Goal: Navigation & Orientation: Find specific page/section

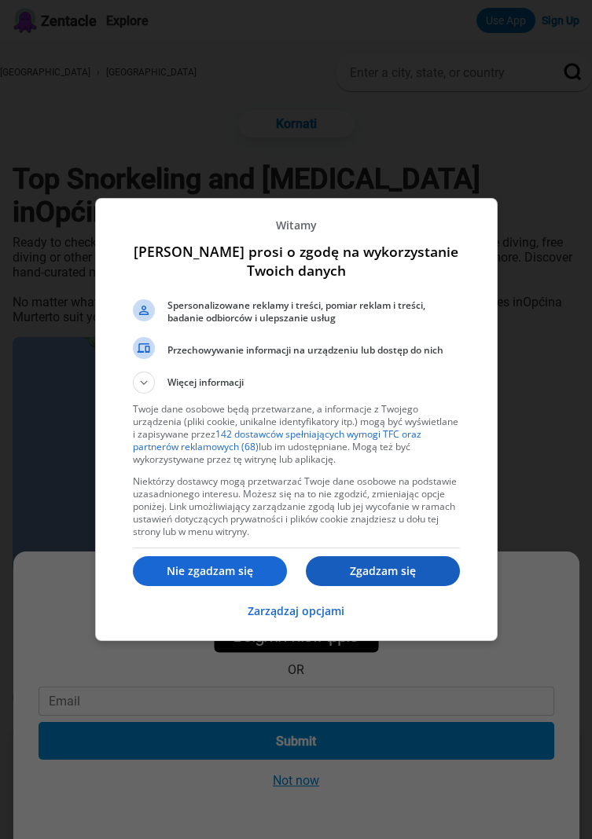
click at [391, 580] on button "Zgadzam się" at bounding box center [383, 571] width 154 height 30
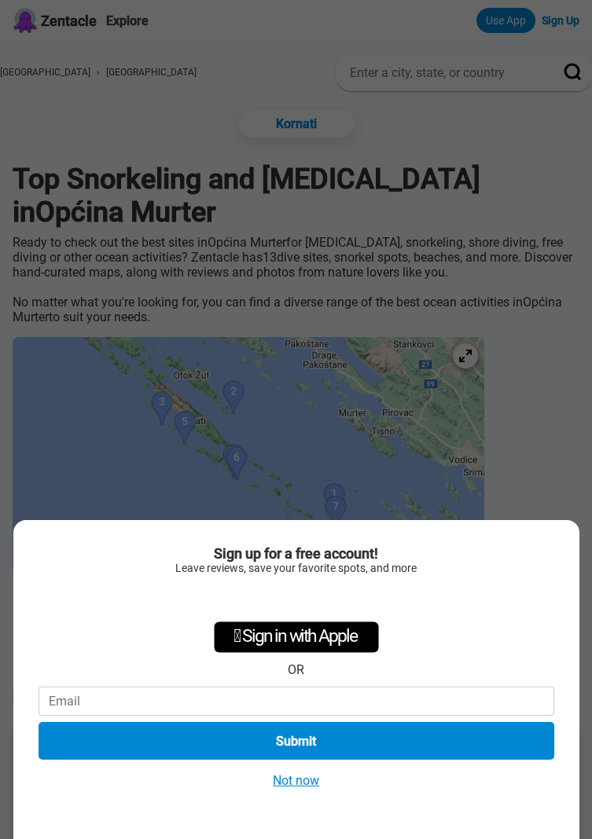
click at [310, 786] on button "Not now" at bounding box center [296, 780] width 56 height 16
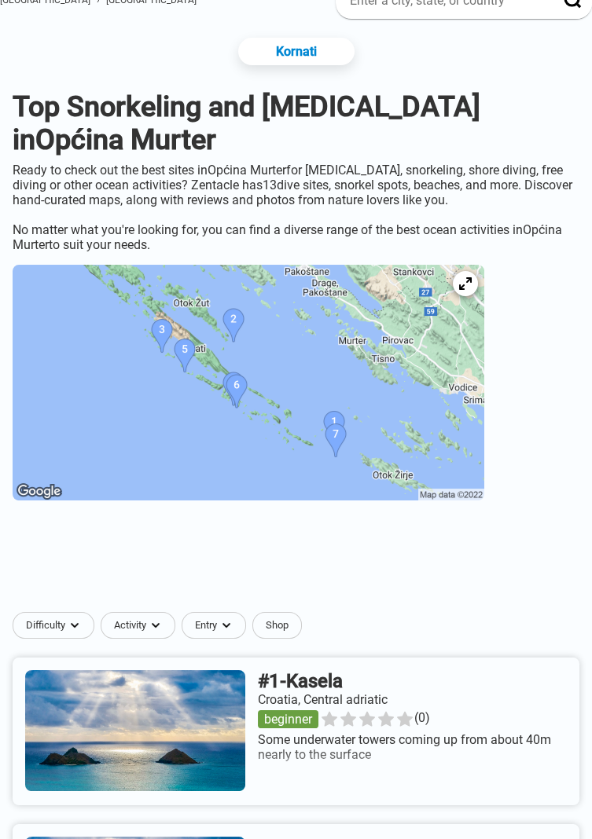
scroll to position [71, 0]
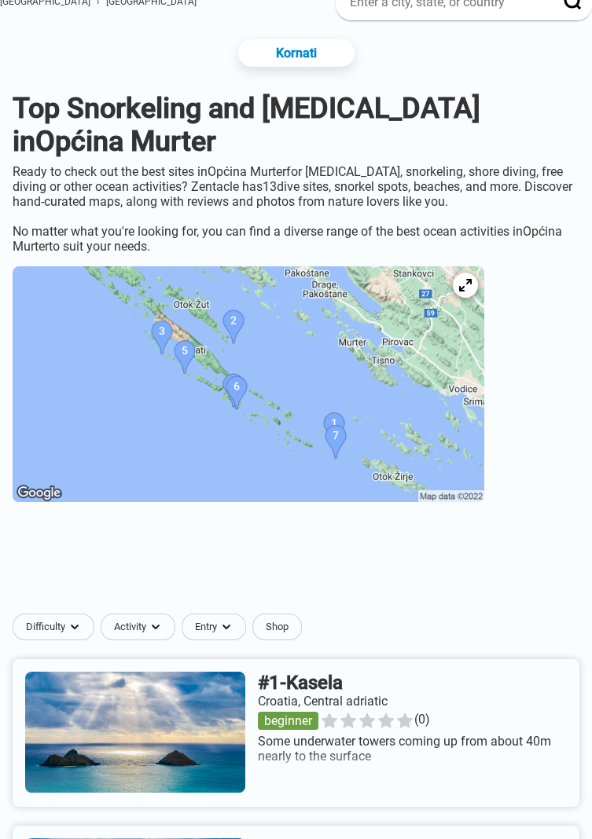
click at [350, 364] on img at bounding box center [248, 384] width 471 height 236
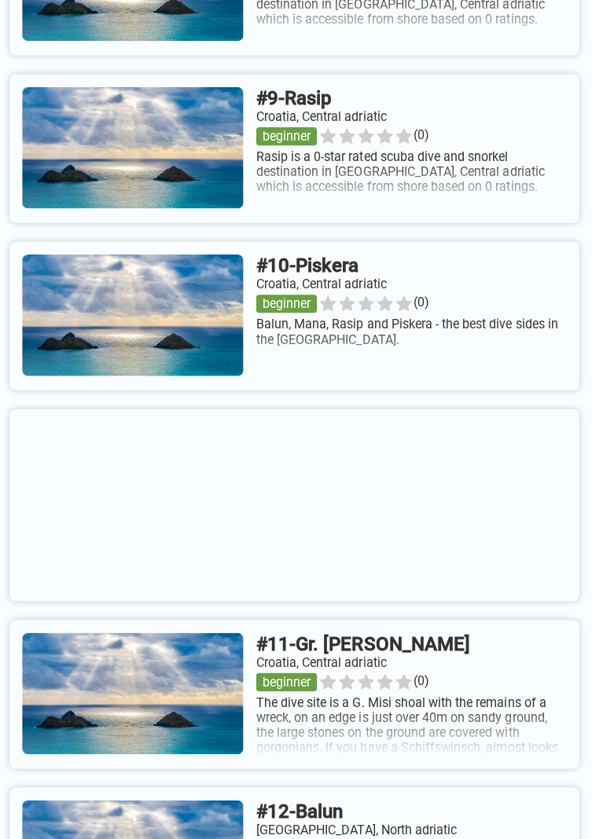
scroll to position [2195, 0]
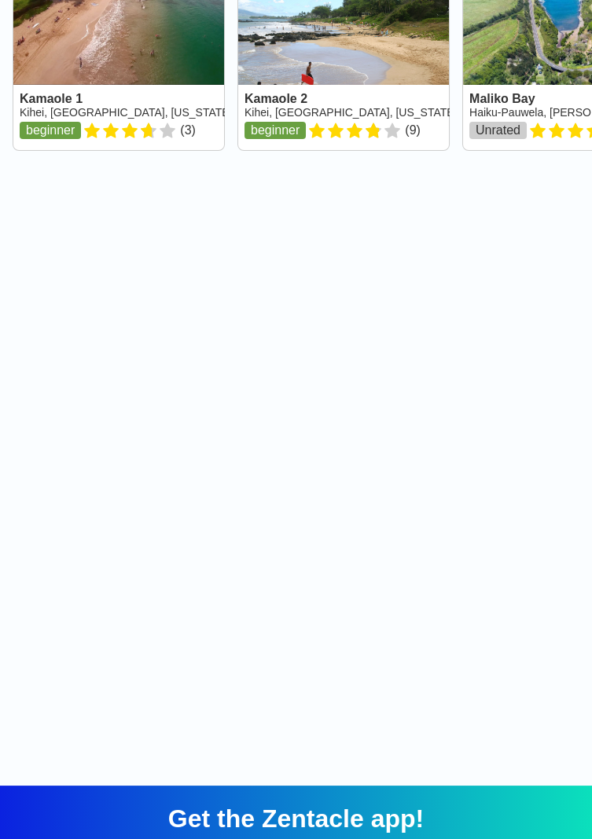
scroll to position [0, 31]
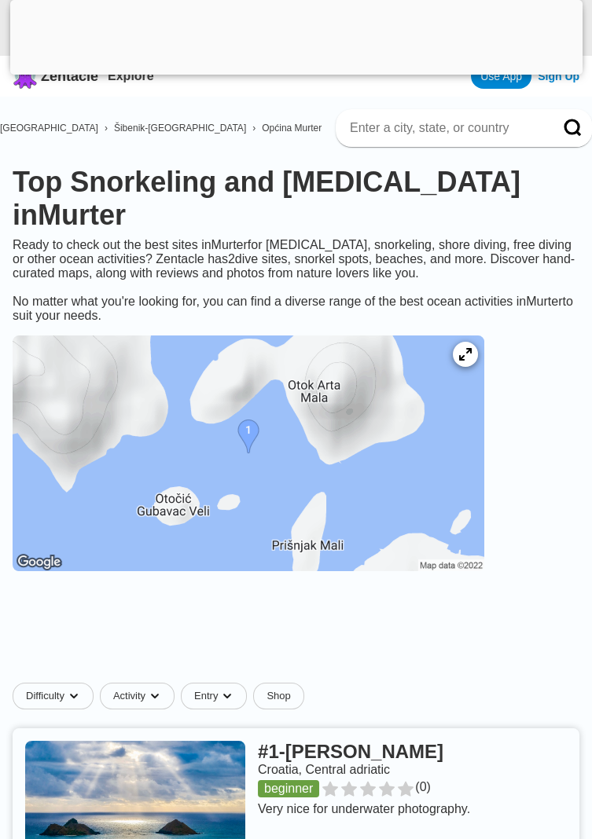
scroll to position [41, 0]
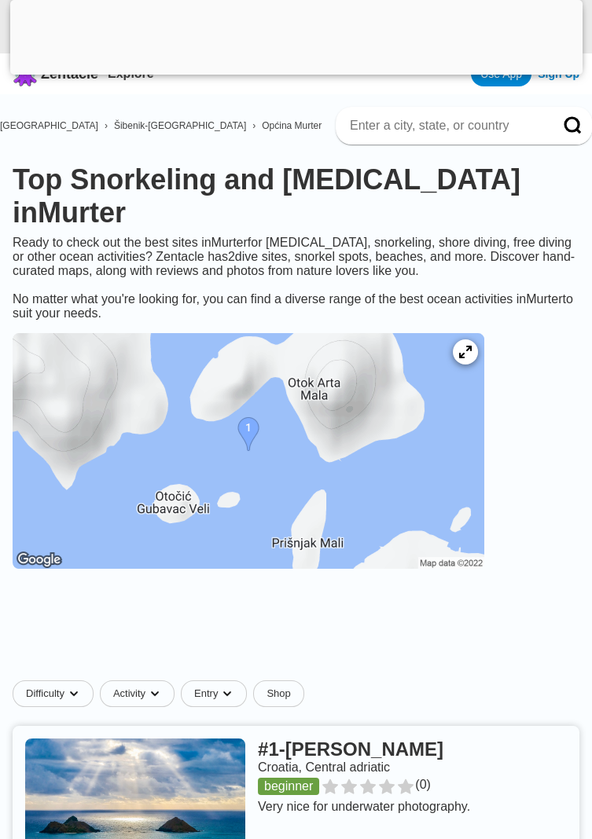
click at [470, 483] on img at bounding box center [248, 451] width 471 height 236
click at [383, 462] on img at bounding box center [248, 451] width 471 height 236
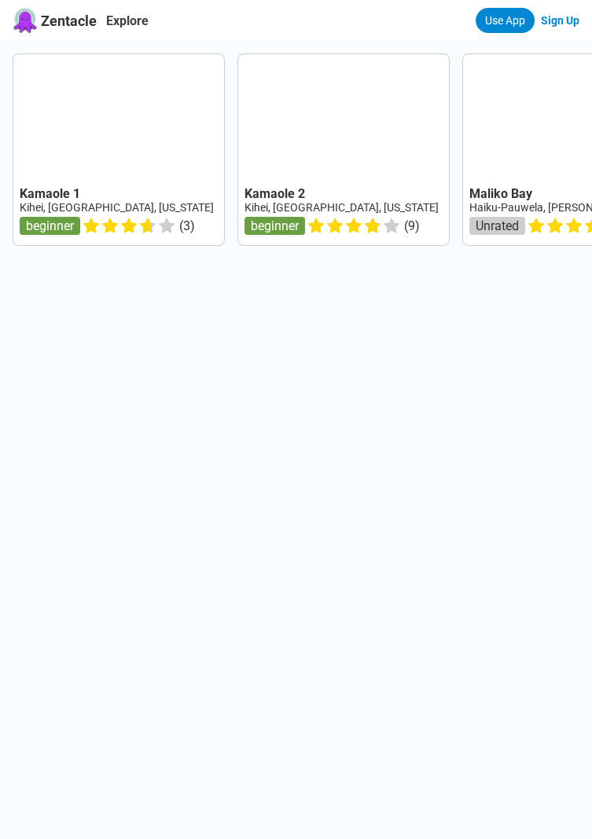
scroll to position [94, 0]
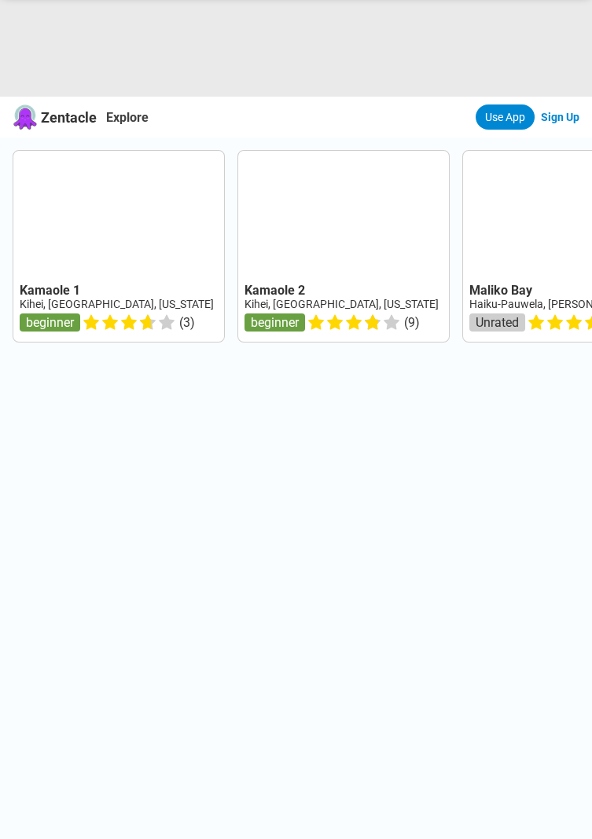
scroll to position [96, 0]
